Goal: Find specific page/section: Locate a particular part of the current website

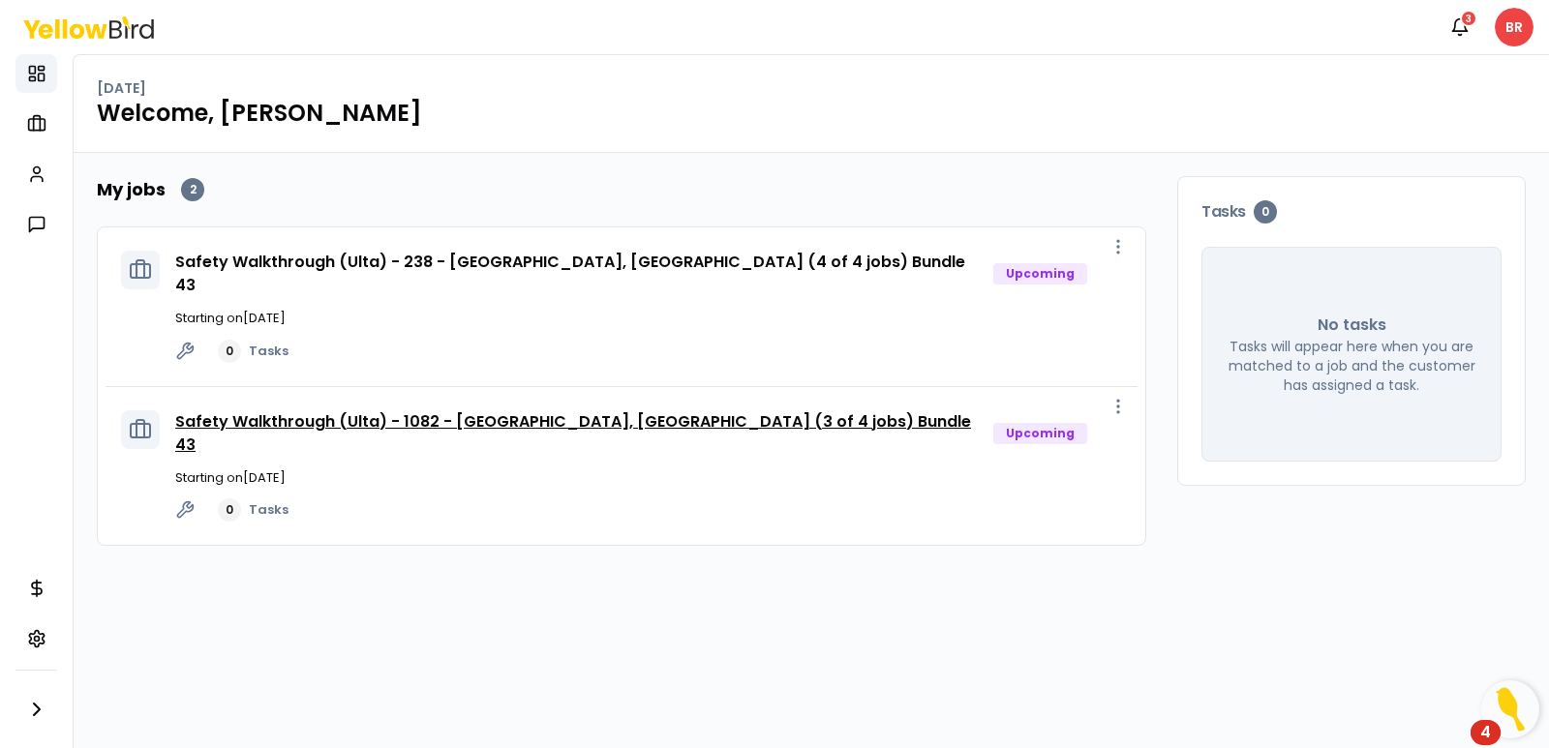
click at [461, 410] on link "Safety Walkthrough (Ulta) - 1082 - [GEOGRAPHIC_DATA], [GEOGRAPHIC_DATA] (3 of 4…" at bounding box center [573, 432] width 796 height 45
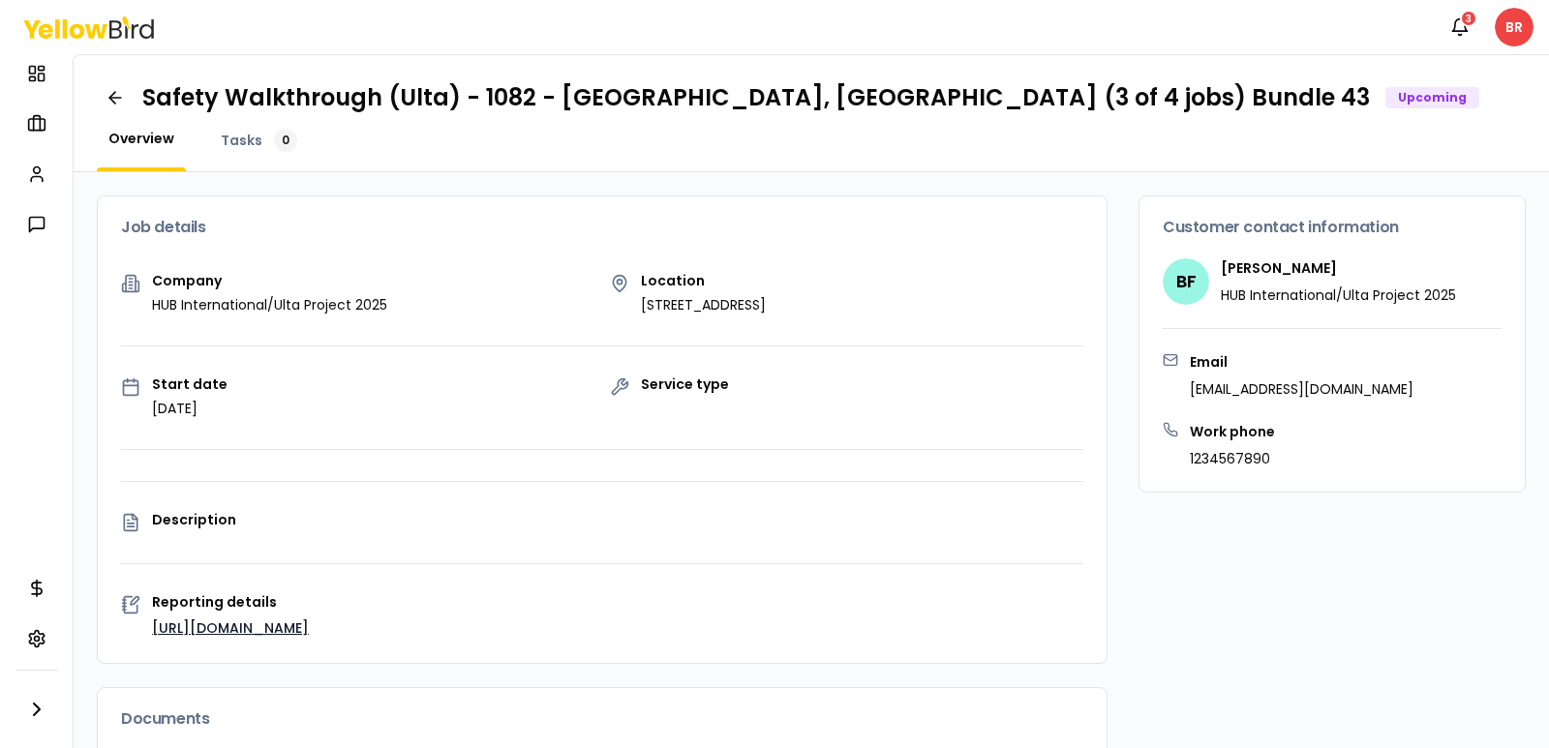
drag, startPoint x: 631, startPoint y: 308, endPoint x: 1014, endPoint y: 303, distance: 382.4
click at [1014, 303] on div "Location [STREET_ADDRESS]" at bounding box center [846, 294] width 473 height 41
drag, startPoint x: 630, startPoint y: 305, endPoint x: 988, endPoint y: 303, distance: 358.2
click at [988, 303] on div "Location [STREET_ADDRESS]" at bounding box center [846, 294] width 473 height 41
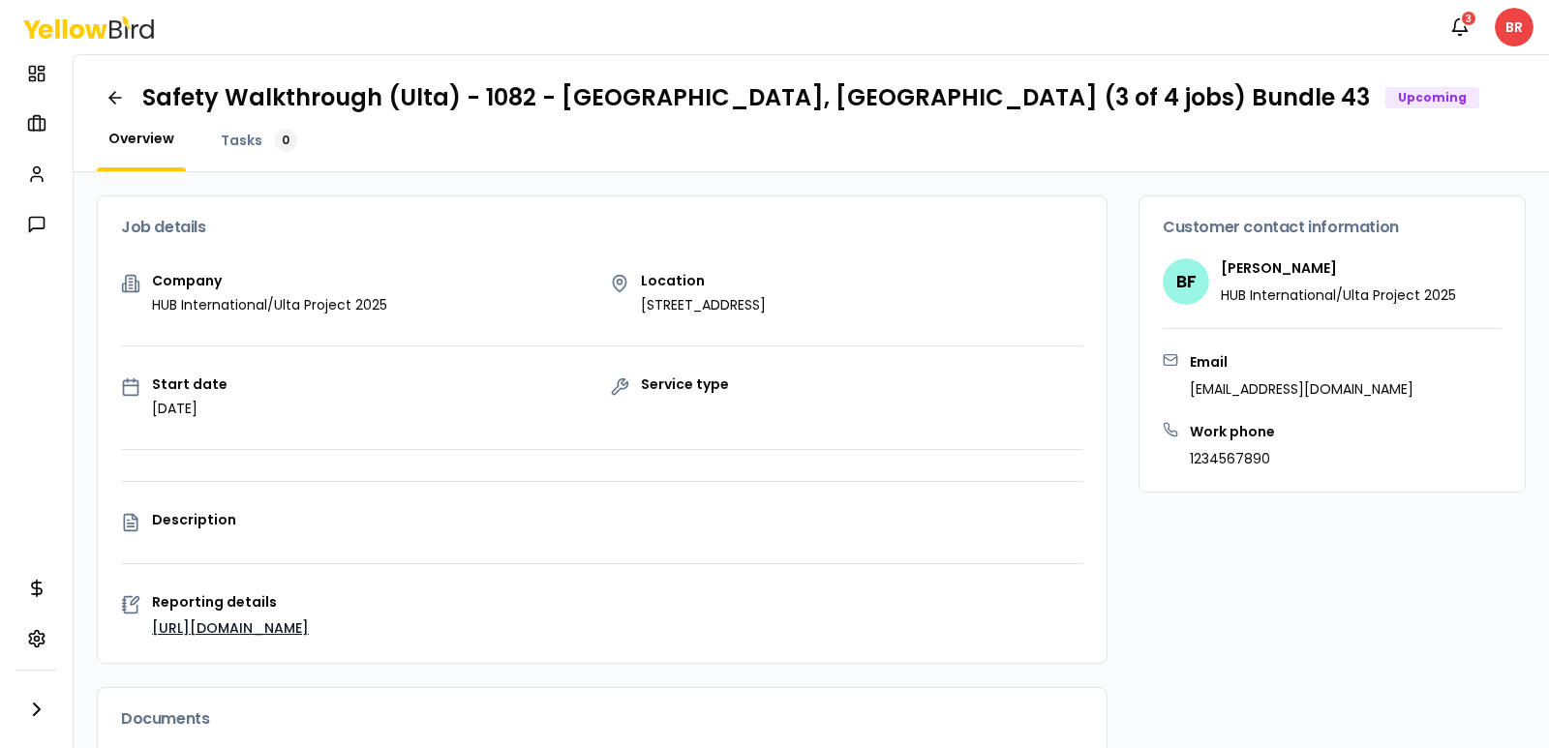
copy p "[STREET_ADDRESS]"
